Goal: Navigation & Orientation: Find specific page/section

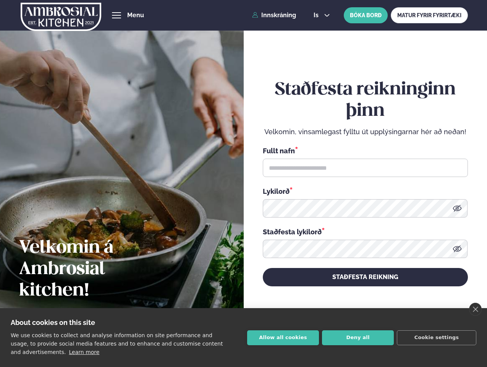
click at [476, 309] on link "close" at bounding box center [475, 309] width 13 height 13
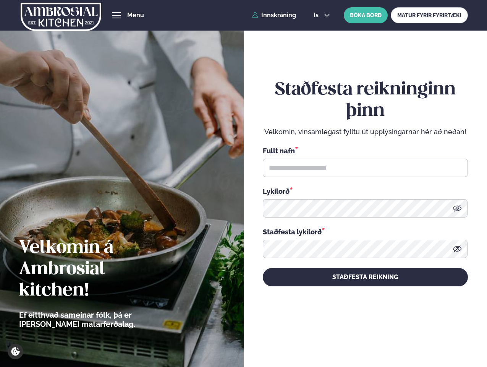
click at [283, 338] on div "Staðfesta reikninginn þinn Velkomin, vinsamlegast fylltu út upplýsingarnar hér …" at bounding box center [365, 183] width 205 height 342
click at [358, 338] on div "Staðfesta reikninginn þinn Velkomin, vinsamlegast fylltu út upplýsingarnar hér …" at bounding box center [365, 183] width 205 height 342
click at [437, 338] on div "Staðfesta reikninginn þinn Velkomin, vinsamlegast fylltu út upplýsingarnar hér …" at bounding box center [365, 183] width 205 height 342
click at [117, 15] on span "hamburger" at bounding box center [116, 15] width 7 height 7
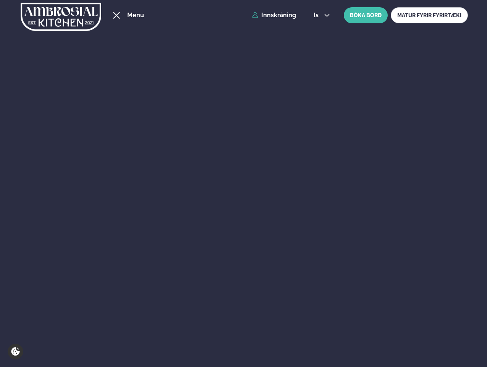
click at [321, 15] on span "is" at bounding box center [317, 15] width 7 height 6
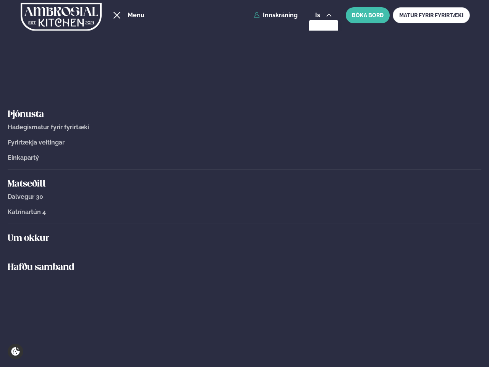
click at [458, 209] on link "Katrínartún 4" at bounding box center [245, 212] width 474 height 7
click at [458, 249] on icon at bounding box center [459, 248] width 9 height 6
